Goal: Task Accomplishment & Management: Use online tool/utility

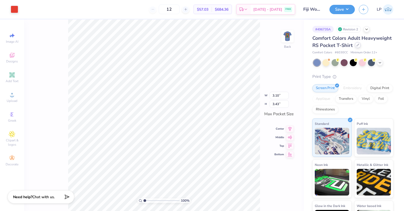
click at [355, 48] on div at bounding box center [358, 45] width 6 height 6
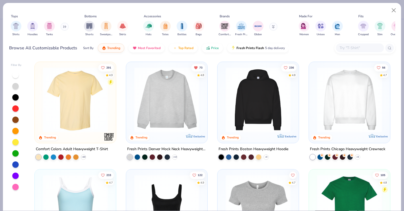
click at [348, 51] on div at bounding box center [360, 48] width 48 height 9
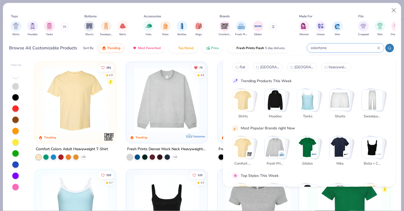
type input "colortone"
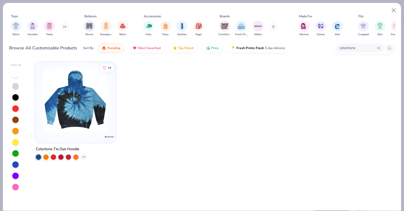
click at [355, 49] on input "colortone" at bounding box center [358, 48] width 38 height 6
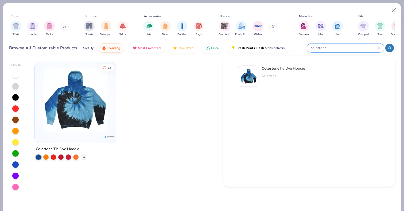
click at [378, 50] on div "colortone" at bounding box center [345, 48] width 77 height 9
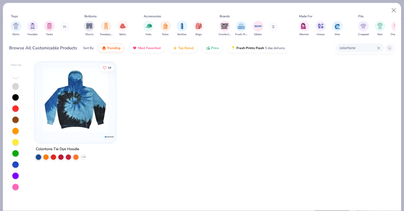
click at [379, 49] on icon at bounding box center [378, 47] width 3 height 3
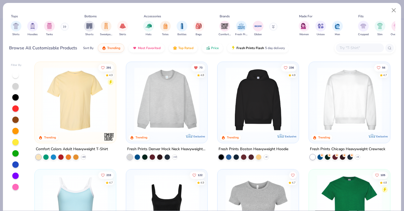
paste input "200TL"
type input "200TL"
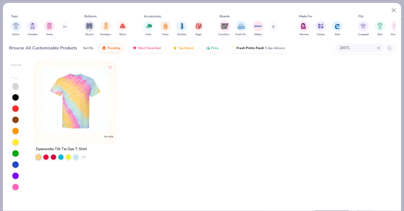
click at [92, 95] on img at bounding box center [75, 99] width 71 height 65
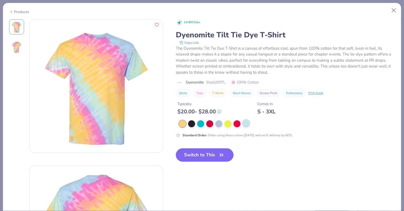
click at [247, 123] on div at bounding box center [246, 123] width 7 height 7
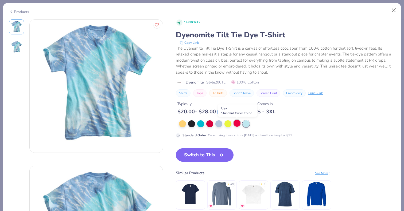
click at [239, 124] on div at bounding box center [237, 123] width 7 height 7
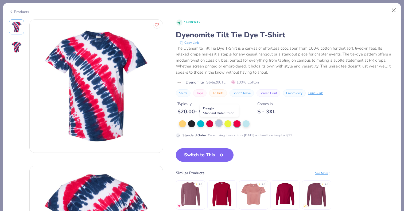
click at [219, 125] on div at bounding box center [218, 123] width 7 height 7
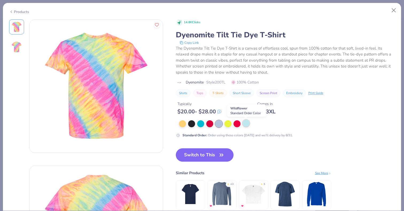
click at [247, 122] on div at bounding box center [246, 123] width 7 height 7
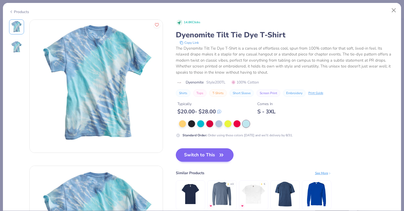
click at [204, 153] on button "Switch to This" at bounding box center [205, 155] width 58 height 13
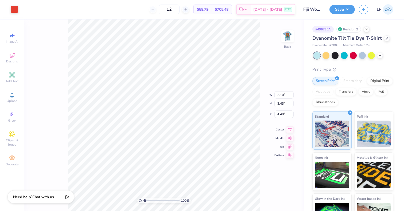
type input "3.00"
type input "4.50"
type input "4.99"
click at [246, 87] on div "100 % Back W 4.50 H 4.99 Y 3.00 Center Middle Top Bottom" at bounding box center [164, 116] width 280 height 192
type input "3.07"
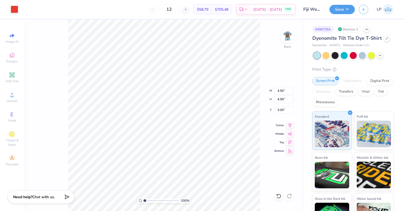
type input "3.40"
type input "2.50"
type input "3.00"
click at [291, 37] on img at bounding box center [287, 36] width 21 height 21
type input "3.00"
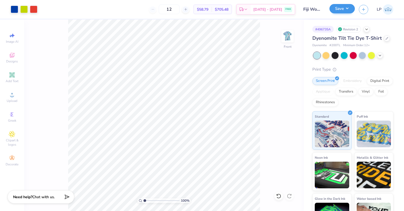
click at [346, 10] on button "Save" at bounding box center [341, 8] width 25 height 9
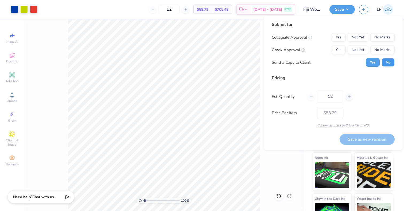
click at [386, 61] on button "No" at bounding box center [388, 62] width 13 height 9
click at [383, 47] on button "No Marks" at bounding box center [382, 50] width 24 height 9
click at [383, 35] on button "No Marks" at bounding box center [382, 37] width 24 height 9
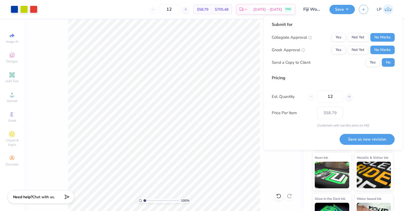
click at [369, 52] on div "Yes Not Yet No Marks" at bounding box center [363, 50] width 63 height 9
click at [361, 50] on button "Not Yet" at bounding box center [358, 50] width 21 height 9
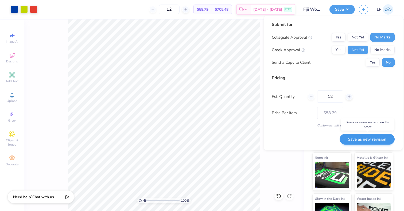
click at [367, 140] on button "Save as new revision" at bounding box center [367, 139] width 55 height 11
type input "– –"
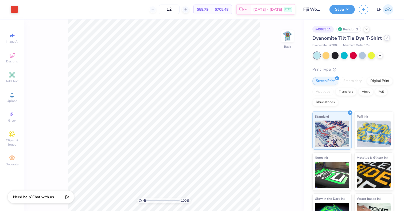
click at [388, 38] on div at bounding box center [387, 38] width 6 height 6
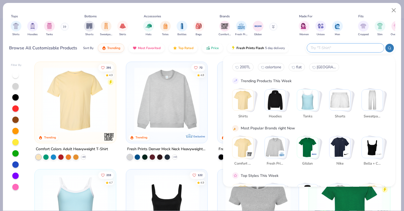
click at [347, 47] on input "text" at bounding box center [345, 48] width 70 height 6
paste input "200BE"
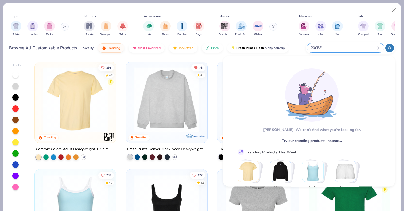
click at [388, 49] on icon at bounding box center [390, 48] width 4 height 4
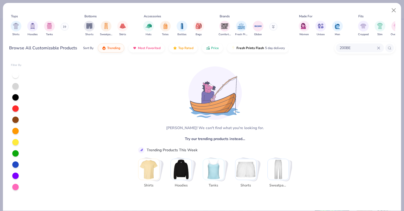
click at [352, 46] on input "200BE" at bounding box center [358, 48] width 38 height 6
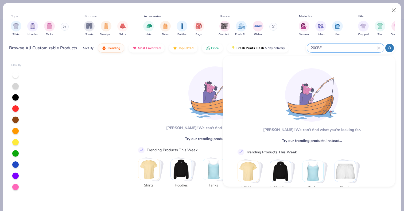
click at [352, 46] on input "200BE" at bounding box center [343, 48] width 67 height 6
click at [321, 48] on input "200BE" at bounding box center [343, 48] width 67 height 6
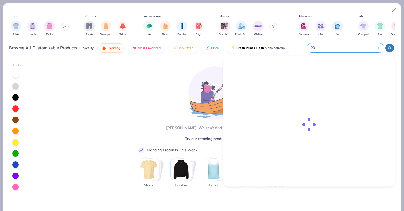
type input "2"
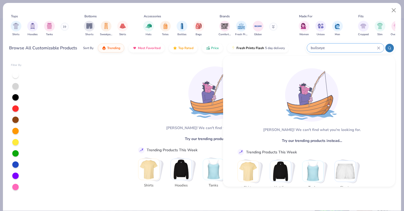
type input "bullseye"
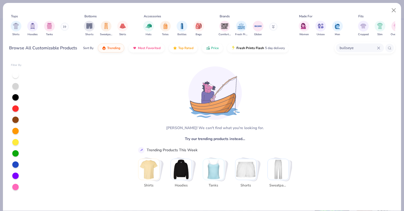
click at [378, 48] on icon at bounding box center [378, 47] width 3 height 3
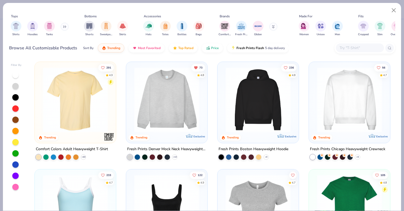
paste input "Dyenomite"
type input "Dyenomite"
click at [389, 49] on icon at bounding box center [390, 48] width 4 height 4
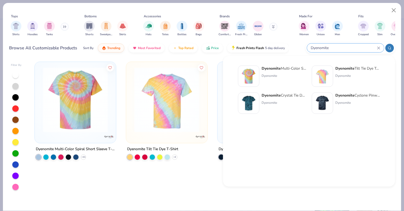
drag, startPoint x: 389, startPoint y: 49, endPoint x: 183, endPoint y: 176, distance: 241.9
click at [183, 176] on div "Dyenomite Multi-Color Spiral Short Sleeve T-Shirt + 11 Dyenomite Tilt Tie Dye T…" at bounding box center [212, 135] width 365 height 152
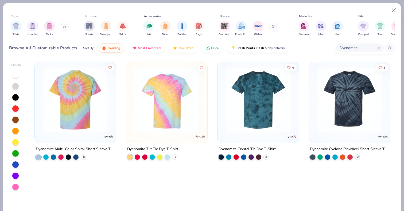
click at [40, 105] on img at bounding box center [5, 99] width 71 height 65
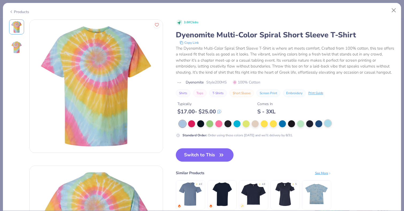
click at [327, 127] on div at bounding box center [327, 123] width 7 height 7
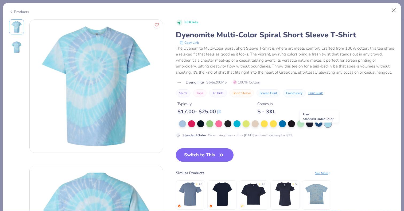
click at [318, 127] on div at bounding box center [318, 123] width 7 height 7
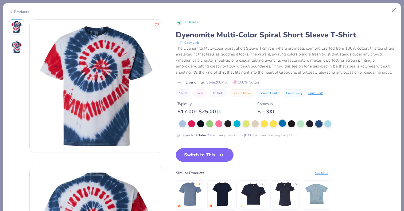
click at [281, 127] on div at bounding box center [282, 123] width 7 height 7
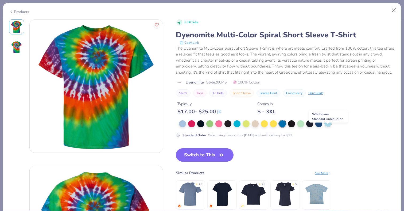
click at [329, 127] on div at bounding box center [327, 123] width 7 height 7
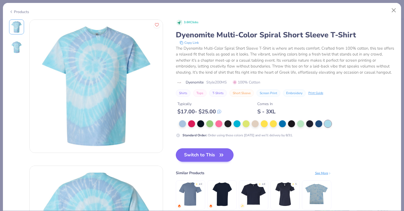
click at [199, 158] on button "Switch to This" at bounding box center [205, 155] width 58 height 13
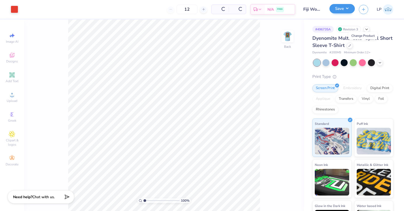
click at [342, 10] on button "Save" at bounding box center [341, 8] width 25 height 9
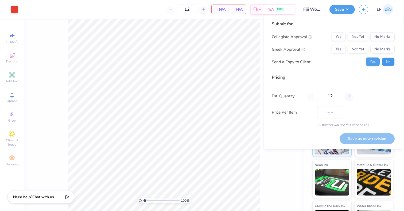
click at [389, 61] on button "No" at bounding box center [388, 62] width 13 height 9
click at [364, 49] on button "Not Yet" at bounding box center [358, 49] width 21 height 9
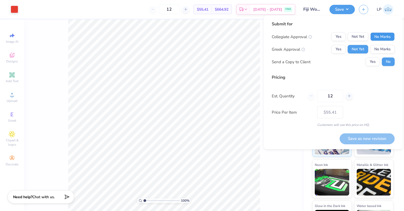
click at [387, 38] on button "No Marks" at bounding box center [382, 37] width 24 height 9
click at [369, 139] on button "Save as new revision" at bounding box center [367, 138] width 55 height 11
type input "$55.41"
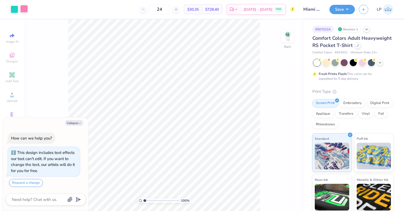
click at [26, 12] on div at bounding box center [23, 8] width 7 height 7
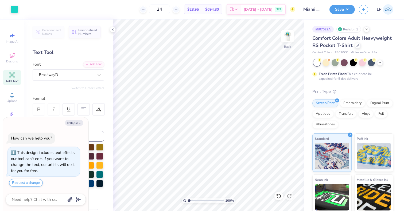
type textarea "x"
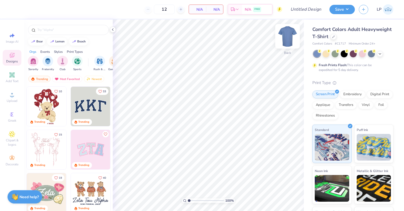
click at [289, 43] on img at bounding box center [287, 36] width 21 height 21
click at [7, 101] on span "Upload" at bounding box center [12, 101] width 11 height 4
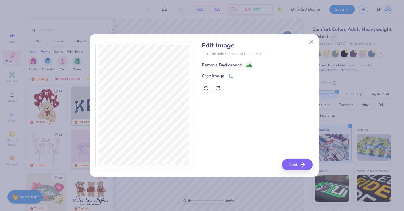
click at [250, 64] on image at bounding box center [249, 66] width 6 height 6
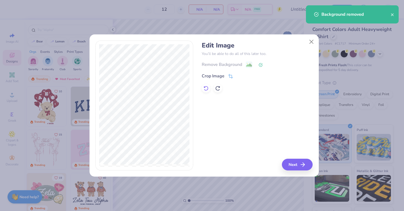
click at [207, 91] on icon at bounding box center [205, 88] width 5 height 5
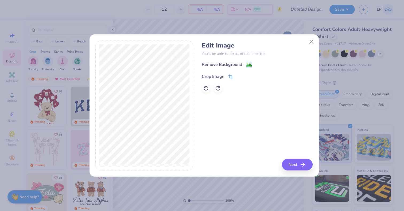
click at [231, 78] on icon at bounding box center [230, 76] width 3 height 3
click at [298, 164] on div "Edit Image You’ll be able to do all of this later too. Remove Background Crop I…" at bounding box center [257, 106] width 111 height 130
click at [239, 78] on button at bounding box center [240, 76] width 6 height 6
click at [238, 75] on div "Crop Image" at bounding box center [257, 76] width 111 height 6
click at [304, 163] on icon "button" at bounding box center [304, 165] width 6 height 6
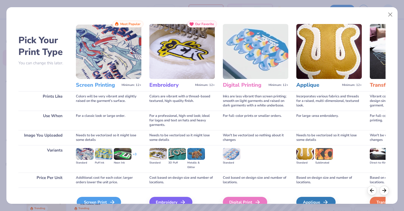
click at [96, 198] on div "Screen Print" at bounding box center [99, 202] width 44 height 11
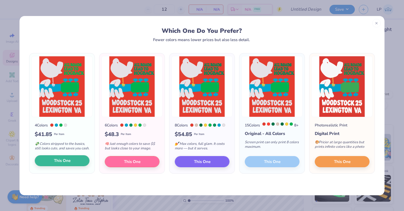
click at [80, 163] on button "This One" at bounding box center [62, 160] width 55 height 11
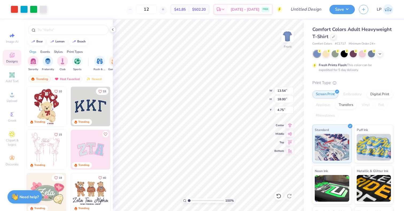
type input "9.02"
type input "11.99"
type input "3.00"
type input "11.73"
type input "15.59"
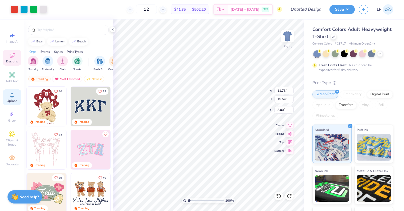
click at [15, 99] on span "Upload" at bounding box center [12, 101] width 11 height 4
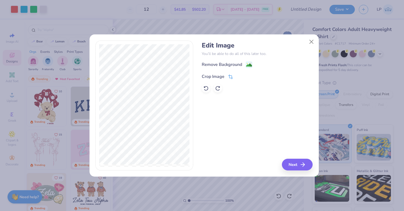
click at [228, 78] on icon at bounding box center [230, 77] width 5 height 5
click at [240, 76] on icon at bounding box center [239, 76] width 3 height 3
click at [297, 167] on button "Next" at bounding box center [298, 165] width 31 height 12
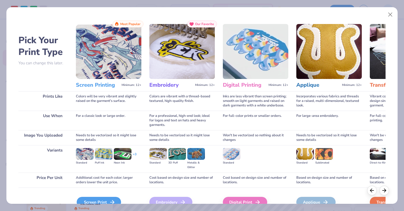
click at [100, 201] on div "Screen Print" at bounding box center [99, 202] width 44 height 11
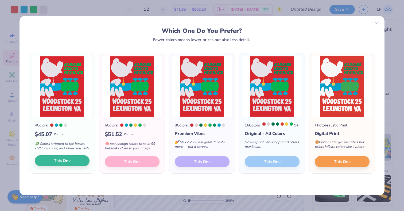
click at [80, 163] on button "This One" at bounding box center [62, 160] width 55 height 11
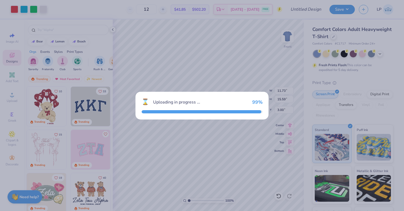
type input "13.16"
type input "18.00"
type input "4.75"
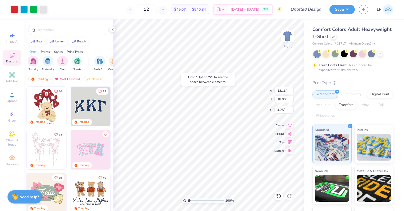
type input "11.73"
type input "15.59"
type input "3.00"
click at [285, 42] on img at bounding box center [287, 36] width 21 height 21
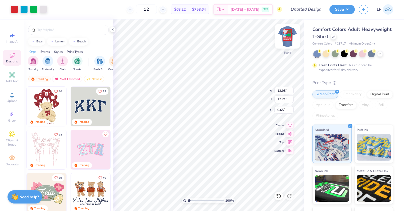
click at [287, 40] on img at bounding box center [287, 36] width 21 height 21
click at [289, 35] on img at bounding box center [287, 36] width 21 height 21
type input "0.50"
type input "8.93"
type input "12.21"
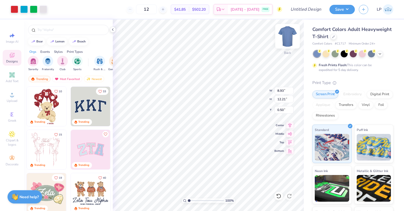
type input "3.00"
click at [12, 9] on div at bounding box center [14, 8] width 7 height 7
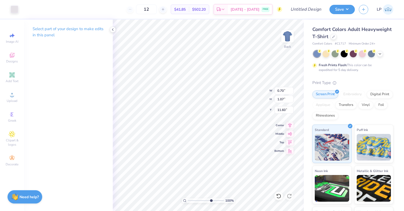
click at [211, 201] on input "range" at bounding box center [206, 201] width 36 height 5
type input "3.05"
click at [196, 201] on input "range" at bounding box center [206, 201] width 36 height 5
type input "0.87"
type input "1.13"
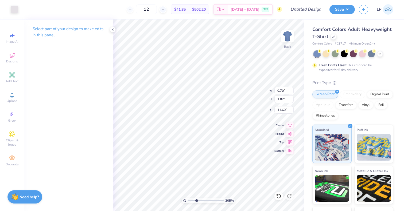
type input "11.48"
type input "1.54"
click at [32, 10] on div at bounding box center [33, 8] width 7 height 7
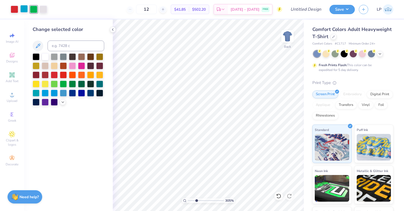
click at [23, 10] on div at bounding box center [23, 8] width 7 height 7
click at [191, 201] on input "range" at bounding box center [206, 201] width 36 height 5
click at [44, 9] on div at bounding box center [43, 8] width 7 height 7
click at [46, 57] on div at bounding box center [45, 56] width 7 height 7
type input "2.97"
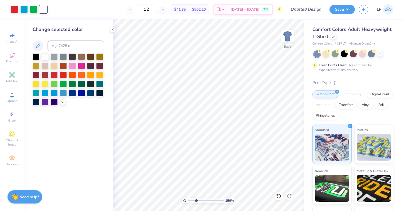
click at [196, 201] on input "range" at bounding box center [206, 201] width 36 height 5
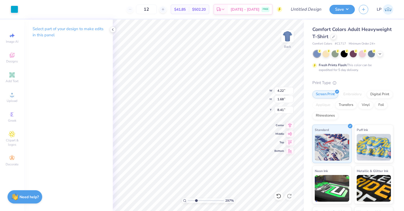
type input "0.87"
type input "1.13"
type input "11.48"
type input "1.54"
click at [13, 11] on div at bounding box center [14, 8] width 7 height 7
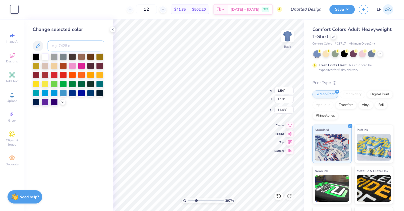
click at [69, 48] on input at bounding box center [76, 46] width 57 height 11
type input "312"
type input "7.89"
type input "2.67"
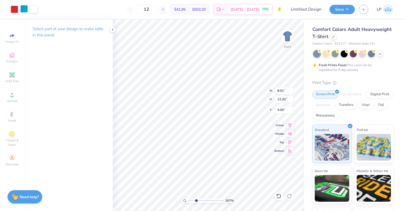
click at [21, 12] on div at bounding box center [23, 8] width 7 height 7
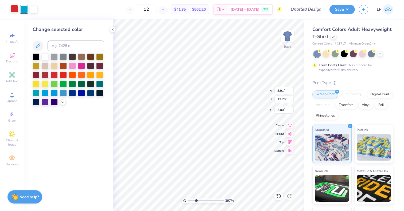
click at [14, 7] on div at bounding box center [14, 8] width 7 height 7
click at [68, 47] on input at bounding box center [76, 46] width 57 height 11
click at [33, 12] on div at bounding box center [33, 8] width 7 height 7
click at [60, 48] on input at bounding box center [76, 46] width 57 height 11
type input "312"
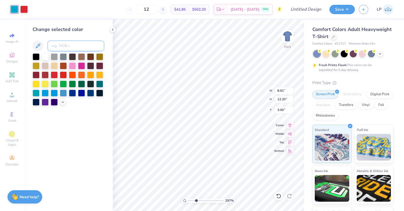
type input "7.89"
type input "2.67"
type input "11.48"
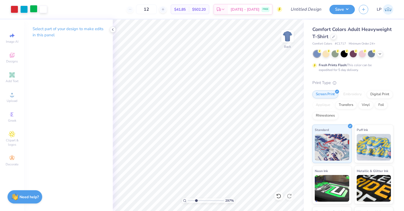
click at [31, 8] on div at bounding box center [33, 8] width 7 height 7
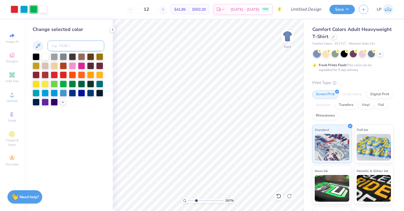
click at [56, 50] on input at bounding box center [76, 46] width 57 height 11
type input "312"
click at [13, 7] on div at bounding box center [14, 8] width 7 height 7
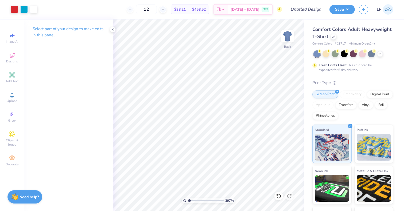
click at [189, 200] on input "range" at bounding box center [206, 201] width 36 height 5
click at [198, 201] on input "range" at bounding box center [206, 201] width 36 height 5
type input "1.34"
click at [190, 200] on input "range" at bounding box center [206, 201] width 36 height 5
